Goal: Find contact information: Find contact information

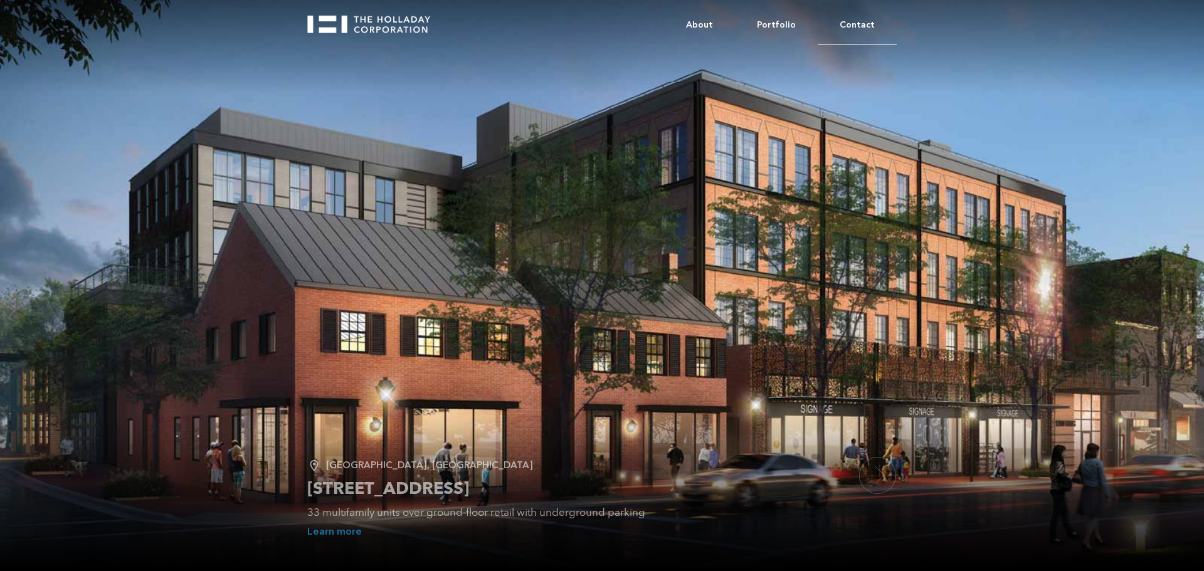
click at [858, 28] on link "Contact" at bounding box center [857, 25] width 79 height 38
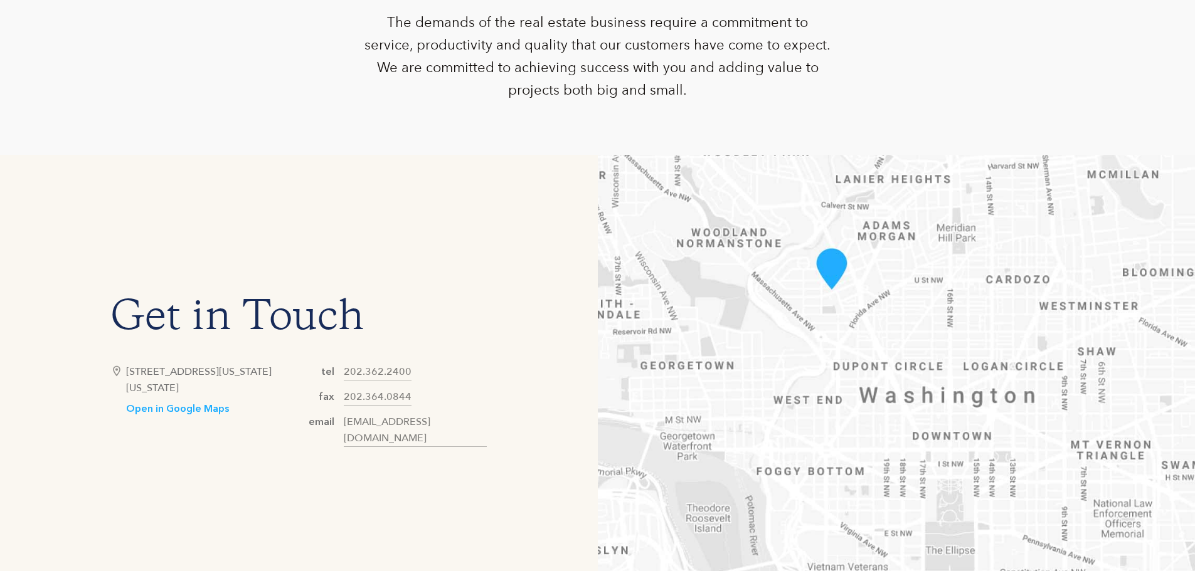
scroll to position [502, 0]
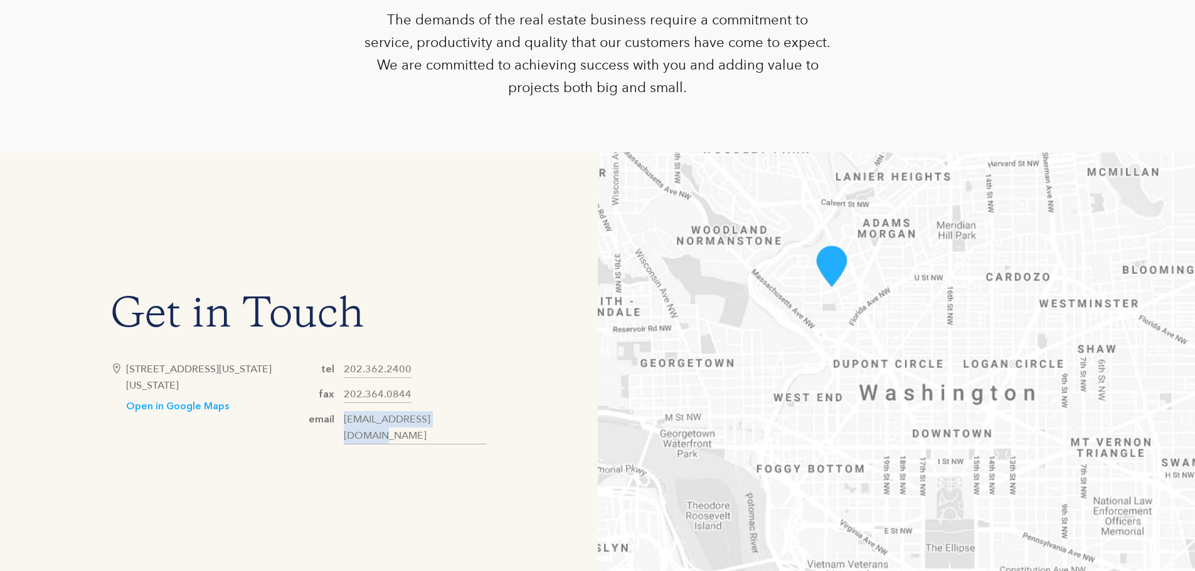
drag, startPoint x: 396, startPoint y: 427, endPoint x: 345, endPoint y: 425, distance: 51.5
click at [345, 425] on div "Get in Touch 3400 Idaho Avenue, NW, Suite 500 Washington, DC 20016 Open in Goog…" at bounding box center [299, 371] width 598 height 439
copy link "hello@holladaycorp.com"
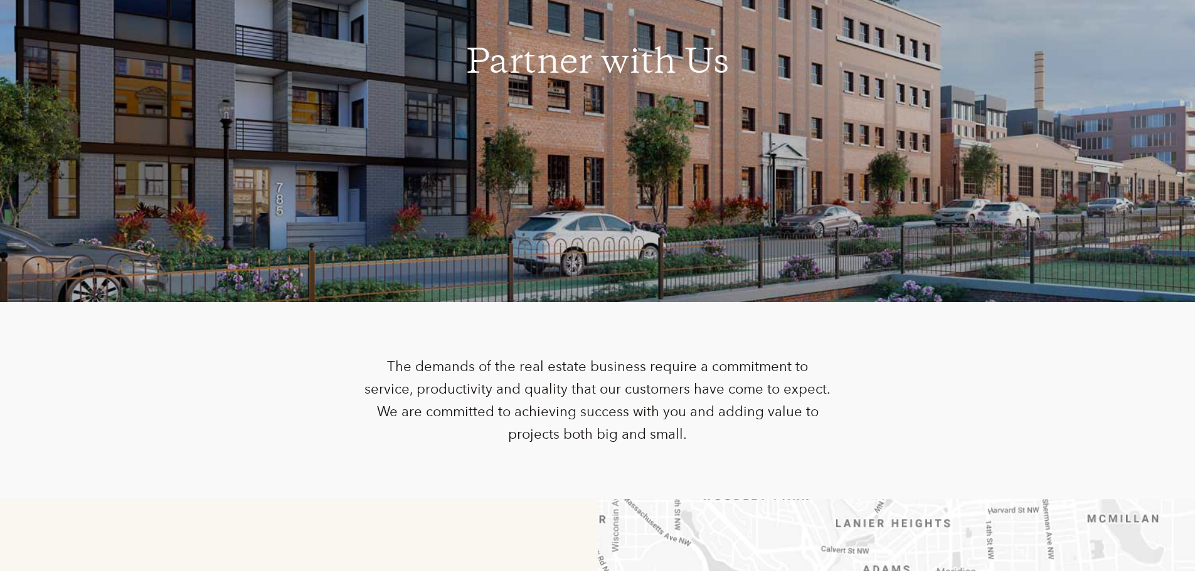
scroll to position [0, 0]
